Goal: Task Accomplishment & Management: Use online tool/utility

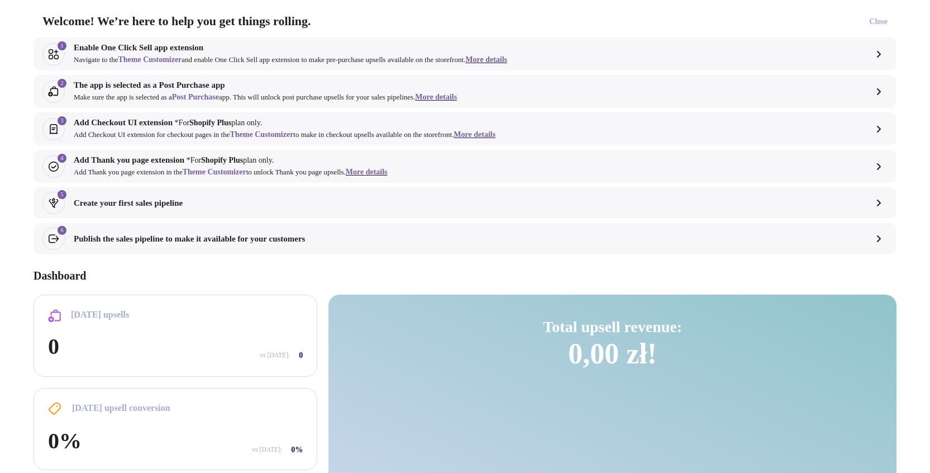
select select "**"
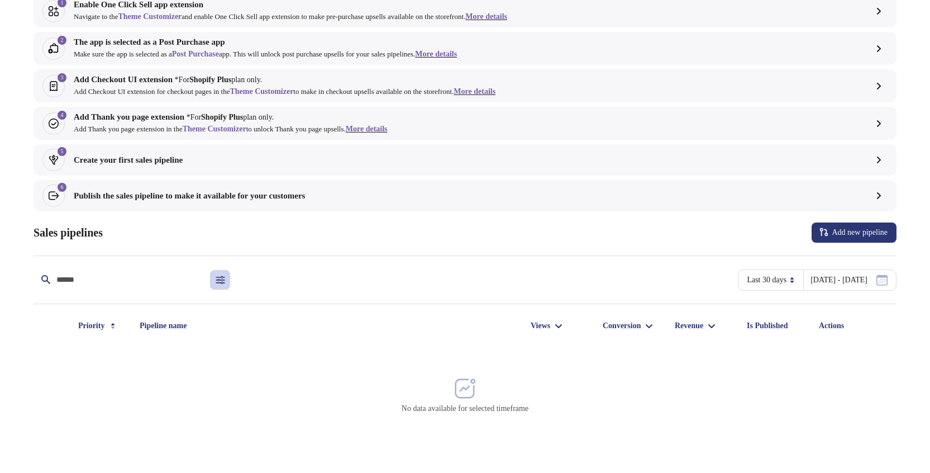
scroll to position [69, 0]
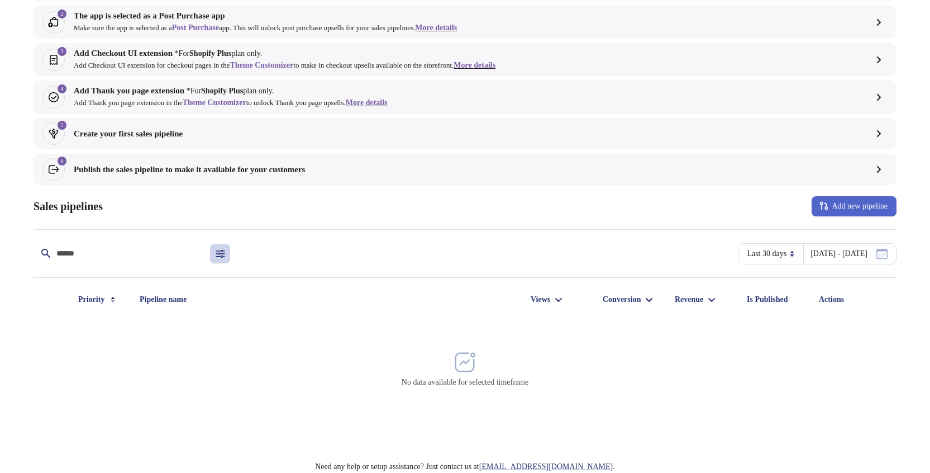
click at [831, 213] on button "Add new pipeline" at bounding box center [854, 206] width 85 height 20
click at [650, 179] on div "6 Publish the sales pipeline to make it available for your customers" at bounding box center [464, 169] width 845 height 22
click at [747, 248] on select "**********" at bounding box center [772, 254] width 51 height 20
click at [876, 205] on span "Add new pipeline" at bounding box center [860, 206] width 56 height 9
click at [848, 236] on span "Create pipeline" at bounding box center [852, 235] width 62 height 11
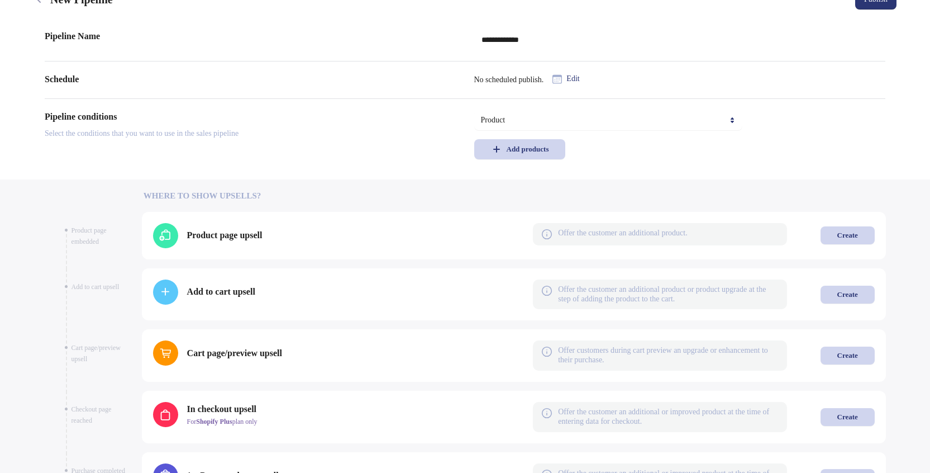
scroll to position [270, 0]
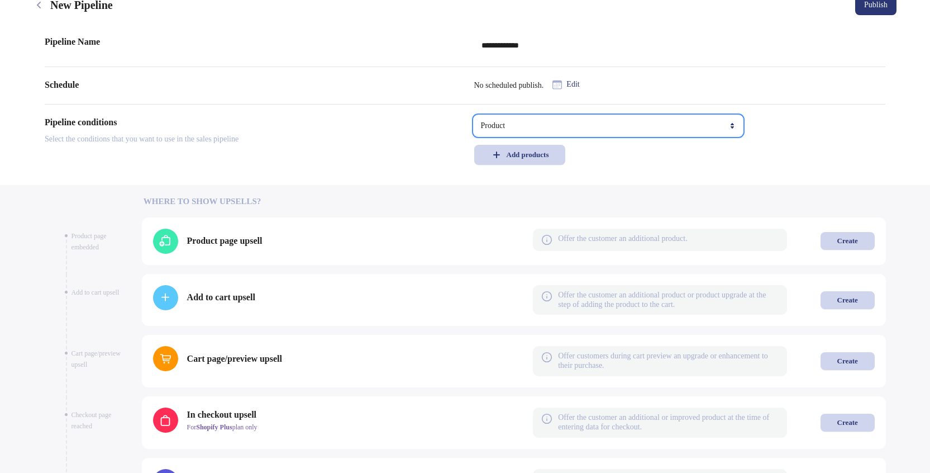
click at [474, 116] on select "**********" at bounding box center [608, 126] width 268 height 20
click at [516, 157] on div "Add products" at bounding box center [528, 154] width 42 height 9
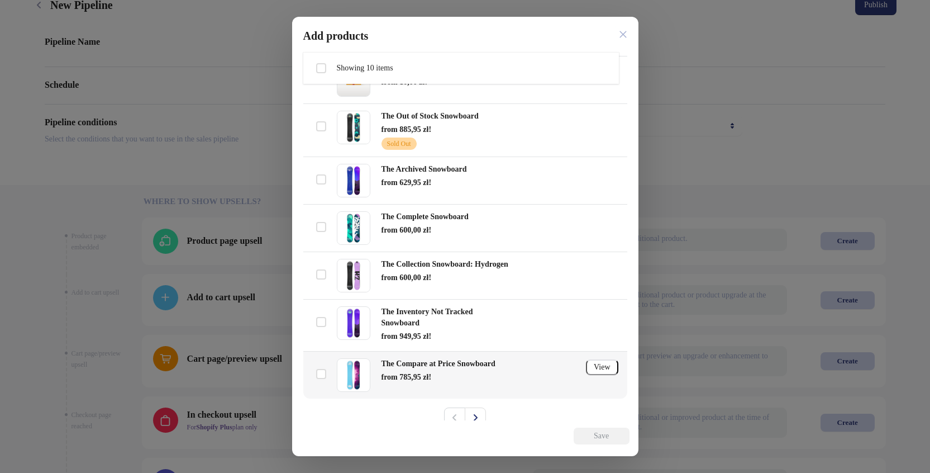
scroll to position [250, 0]
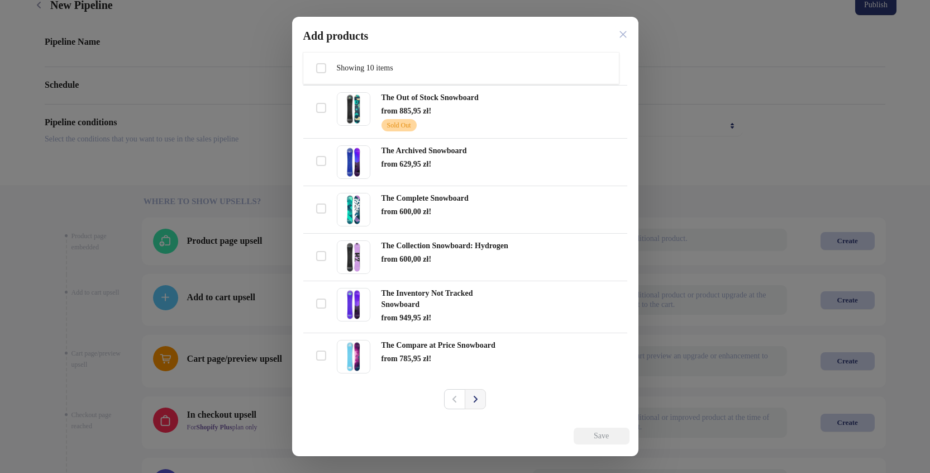
click at [470, 332] on icon "Next" at bounding box center [475, 398] width 11 height 11
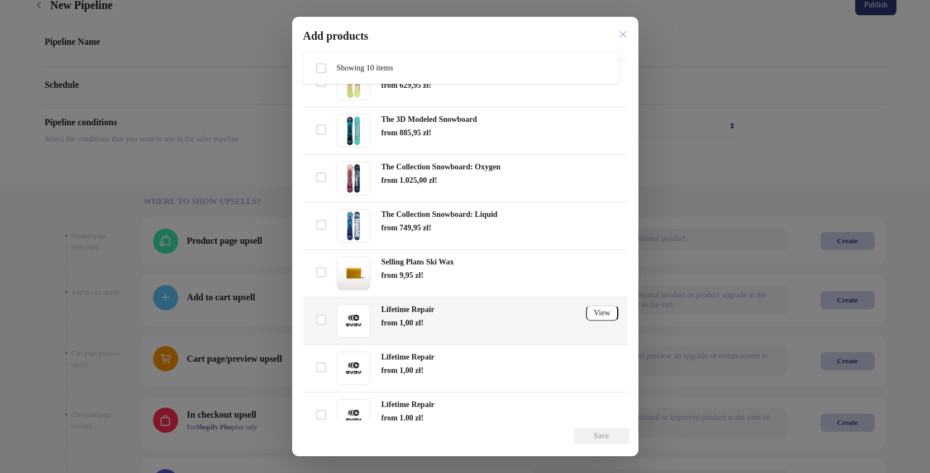
scroll to position [219, 0]
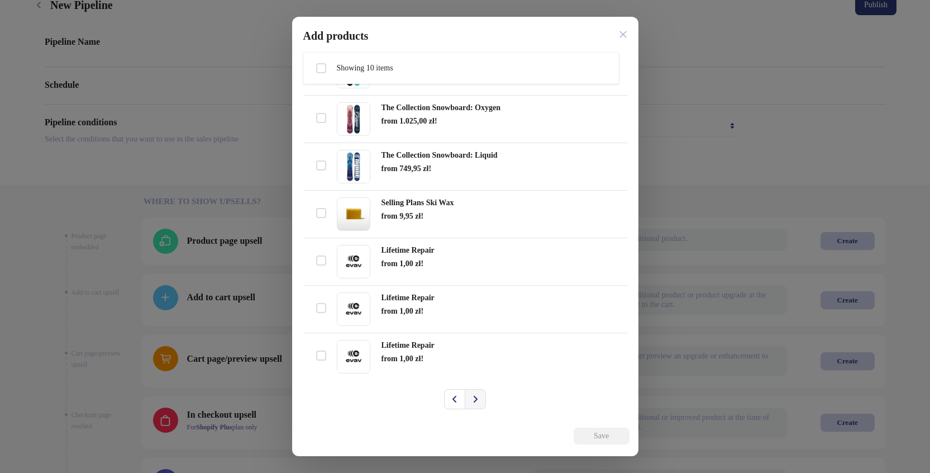
click at [471, 332] on button "Next" at bounding box center [475, 399] width 21 height 20
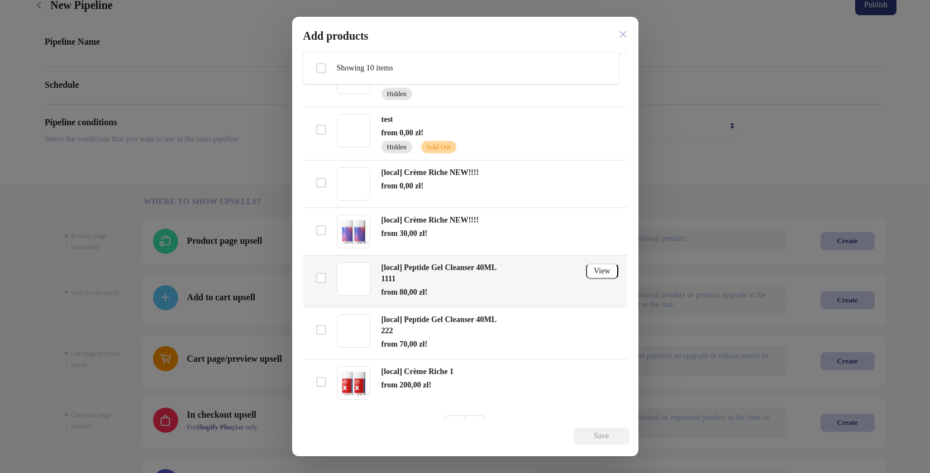
scroll to position [245, 0]
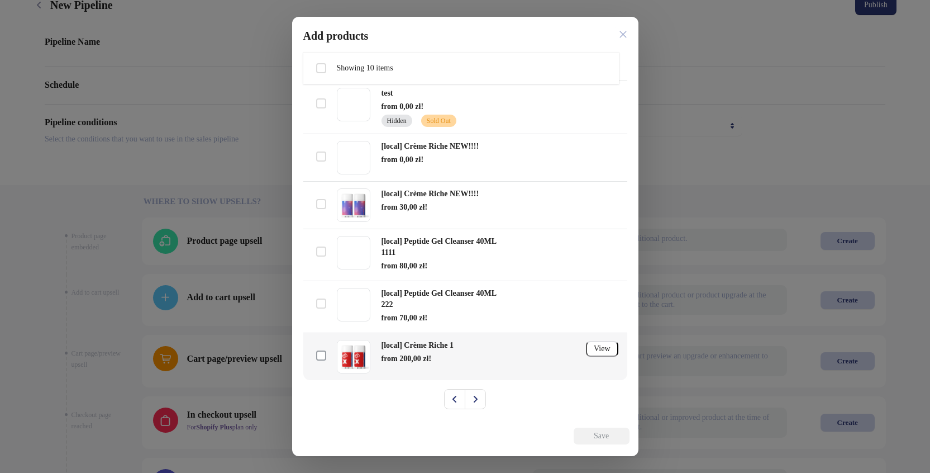
click at [319, 332] on span at bounding box center [321, 355] width 10 height 10
click at [610, 332] on span "Save" at bounding box center [602, 435] width 28 height 9
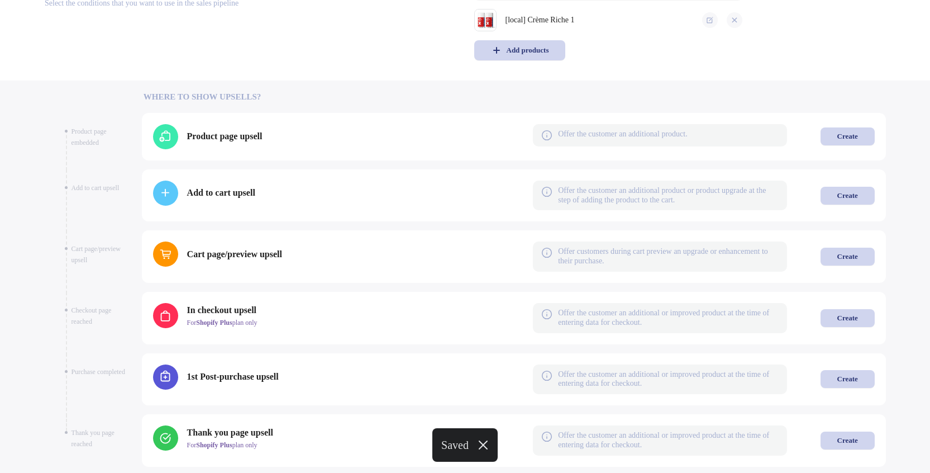
scroll to position [460, 0]
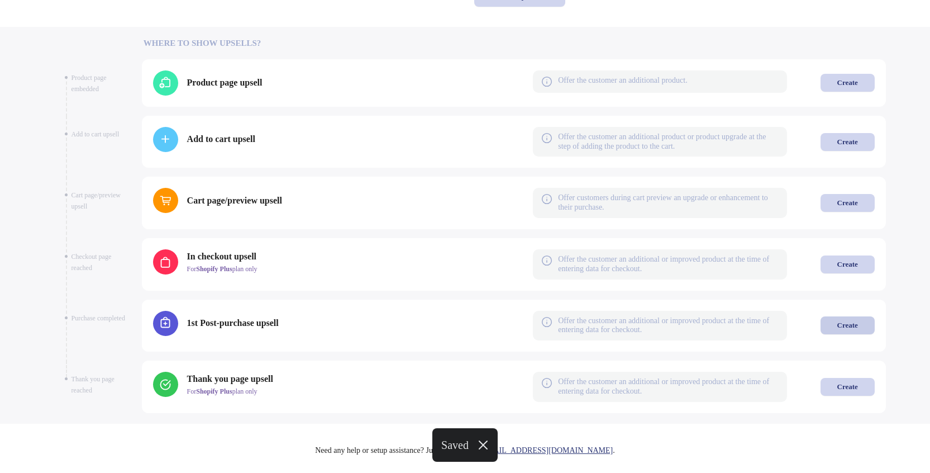
click at [848, 329] on div "Create" at bounding box center [847, 325] width 21 height 9
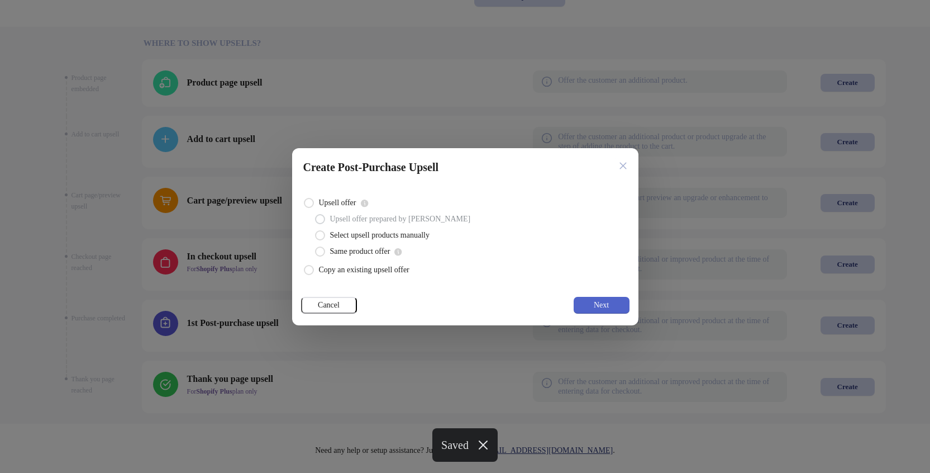
click at [623, 304] on button "Next" at bounding box center [602, 305] width 56 height 17
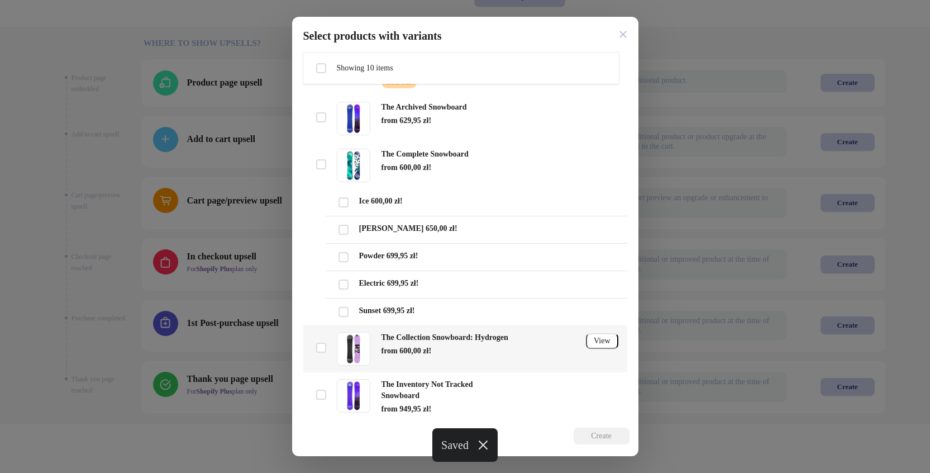
scroll to position [818, 0]
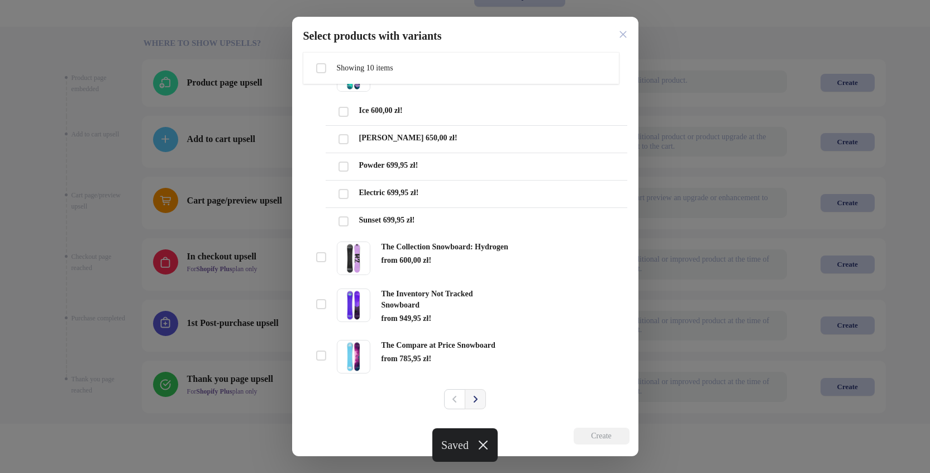
click at [470, 332] on icon "Next" at bounding box center [475, 398] width 11 height 11
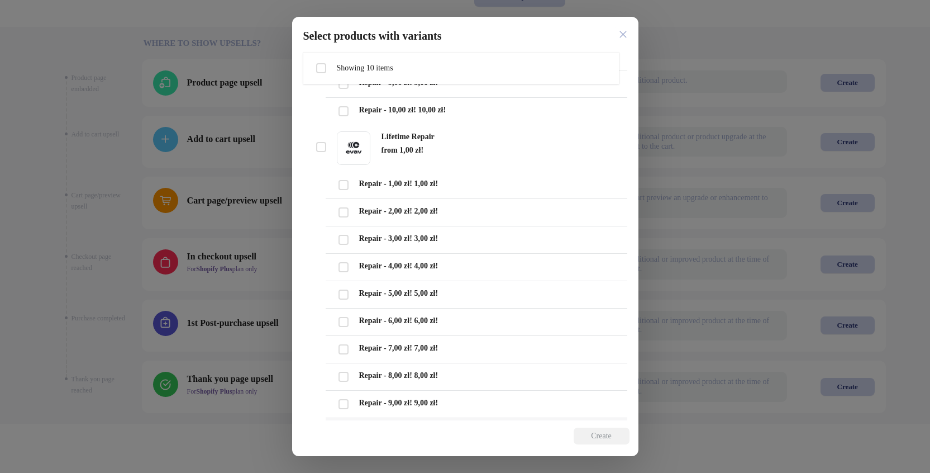
scroll to position [1133, 0]
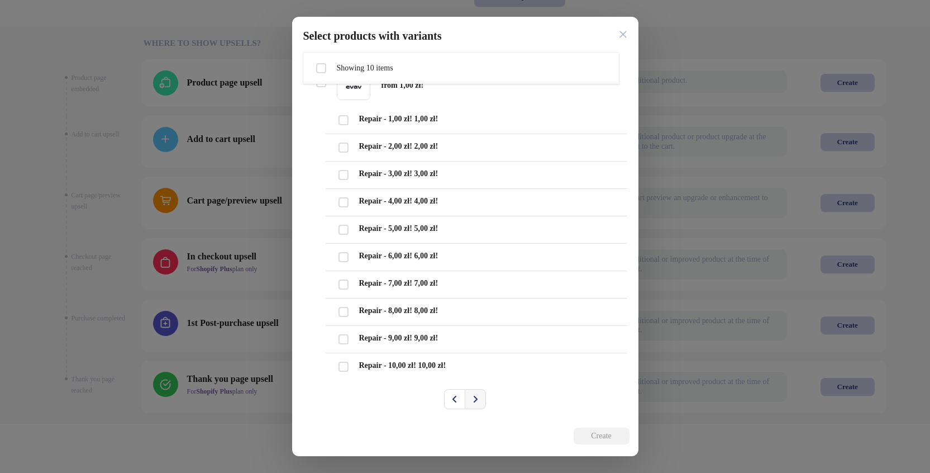
click at [476, 332] on icon "Next" at bounding box center [475, 398] width 11 height 11
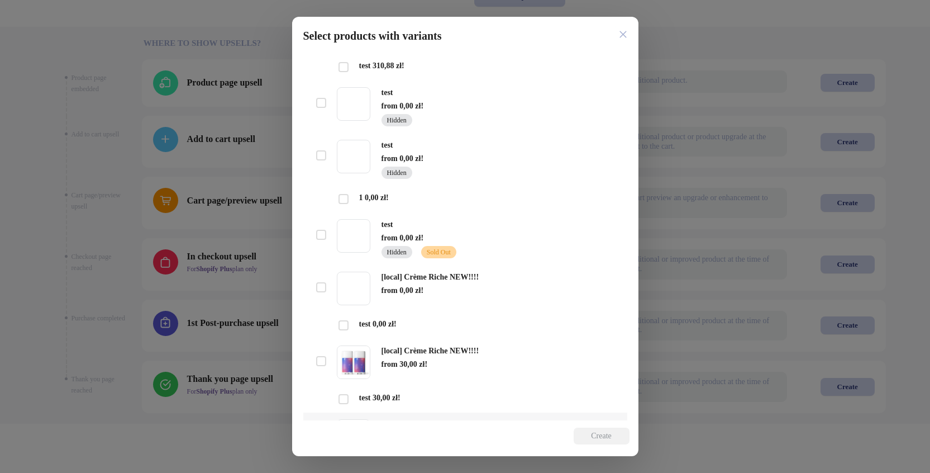
scroll to position [374, 0]
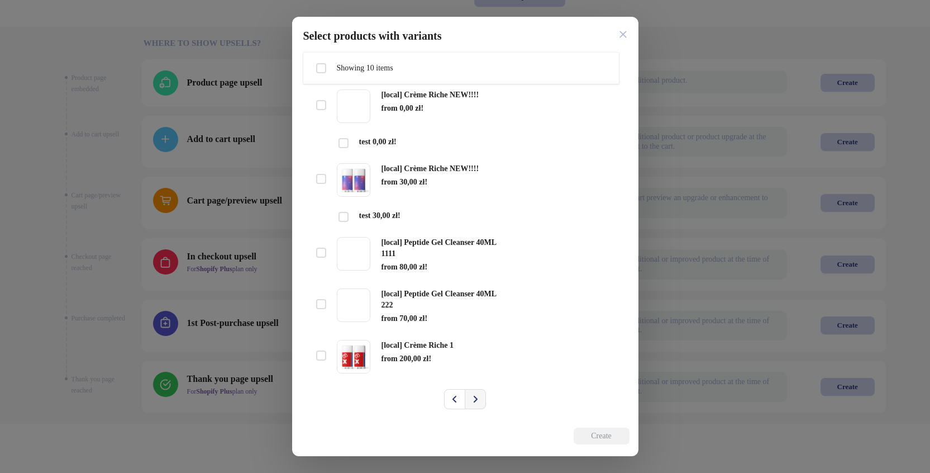
click at [475, 332] on icon "Next" at bounding box center [475, 398] width 11 height 11
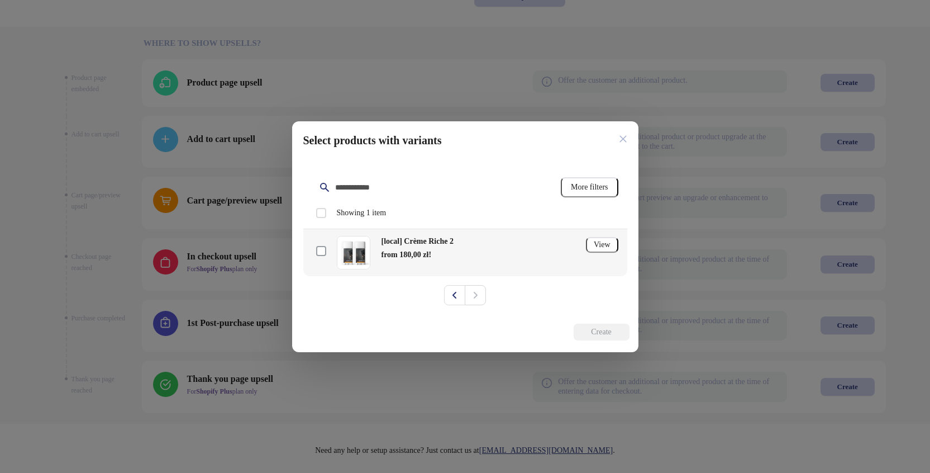
click at [322, 252] on span at bounding box center [321, 251] width 10 height 10
click at [620, 332] on button "Create" at bounding box center [602, 331] width 56 height 17
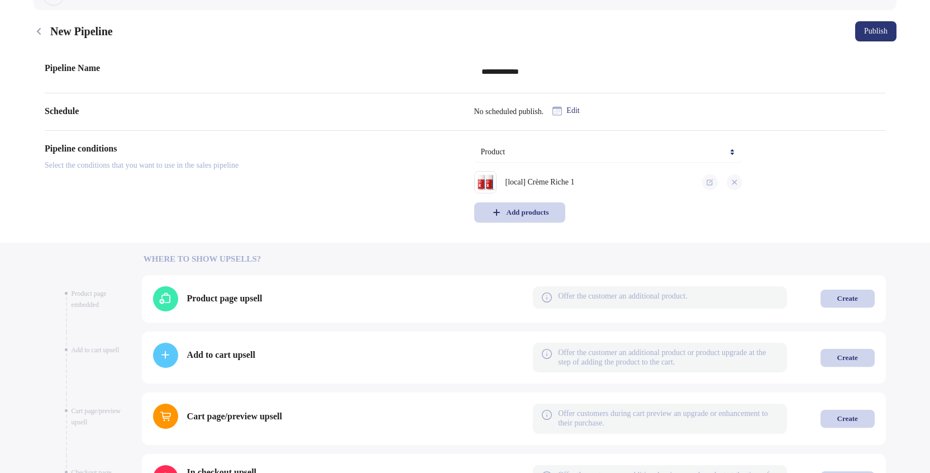
scroll to position [39, 0]
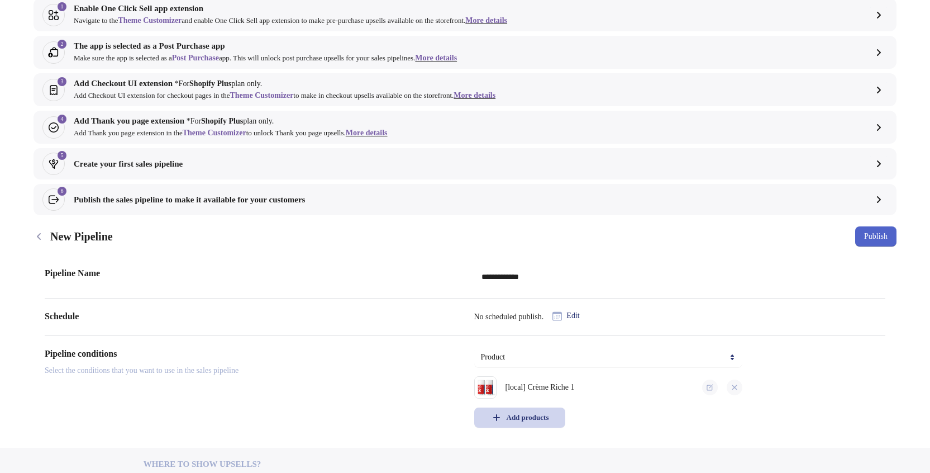
click at [873, 240] on span "Publish" at bounding box center [875, 236] width 23 height 9
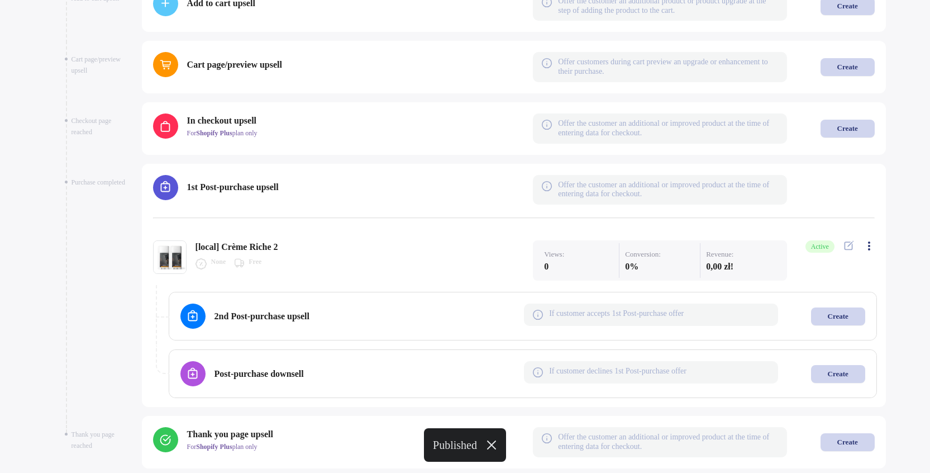
scroll to position [642, 0]
